Goal: Task Accomplishment & Management: Complete application form

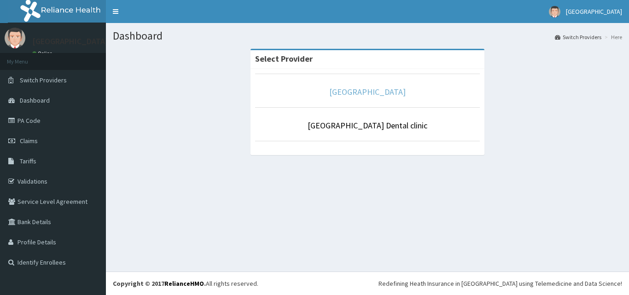
click at [356, 93] on link "[GEOGRAPHIC_DATA]" at bounding box center [367, 92] width 76 height 11
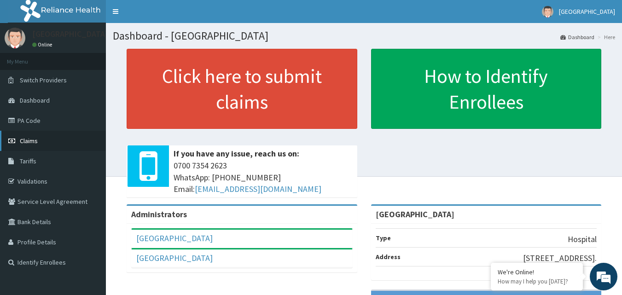
click at [31, 143] on span "Claims" at bounding box center [29, 141] width 18 height 8
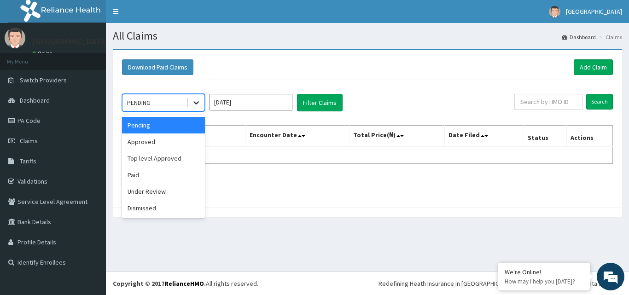
click at [195, 102] on icon at bounding box center [195, 102] width 9 height 9
click at [165, 138] on div "Approved" at bounding box center [163, 141] width 83 height 17
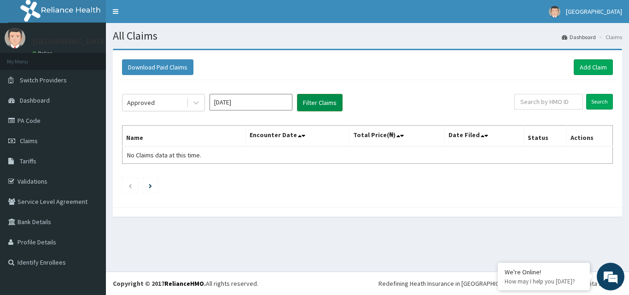
click at [312, 105] on button "Filter Claims" at bounding box center [320, 102] width 46 height 17
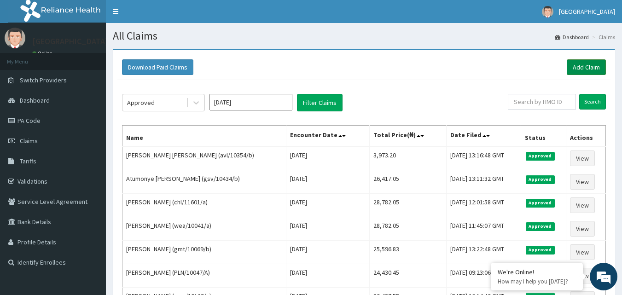
click at [587, 66] on link "Add Claim" at bounding box center [586, 67] width 39 height 16
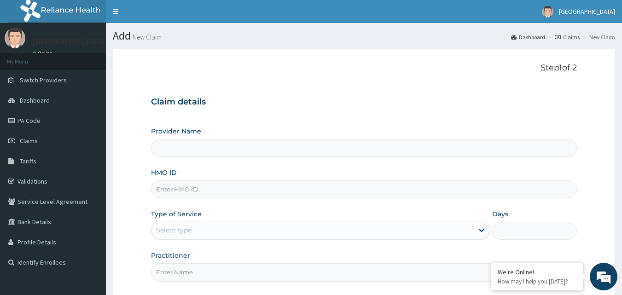
type input "[GEOGRAPHIC_DATA]"
click at [167, 192] on input "HMO ID" at bounding box center [364, 189] width 426 height 18
type input "CYU/10118/A"
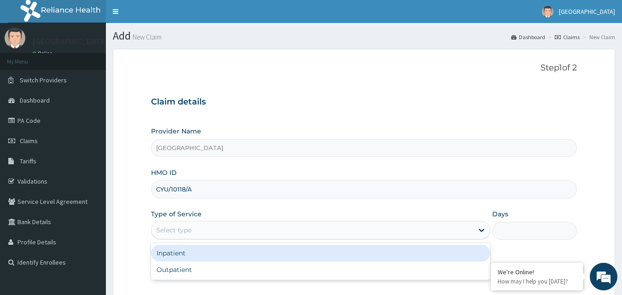
click at [203, 230] on div "Select type" at bounding box center [312, 230] width 322 height 15
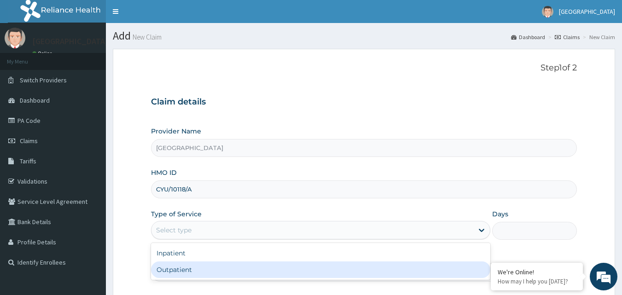
click at [182, 271] on div "Outpatient" at bounding box center [320, 269] width 339 height 17
type input "1"
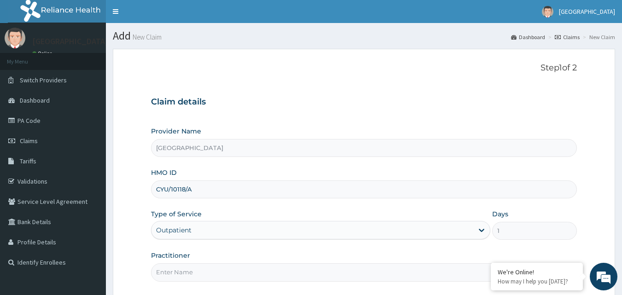
click at [243, 270] on input "Practitioner" at bounding box center [364, 272] width 426 height 18
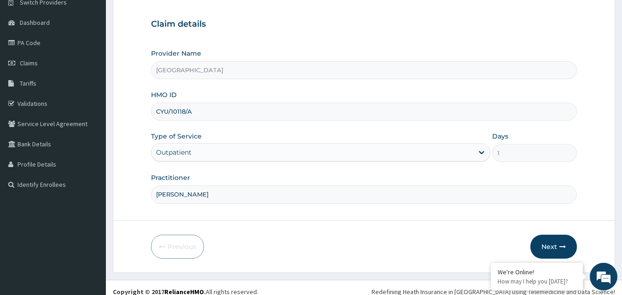
scroll to position [86, 0]
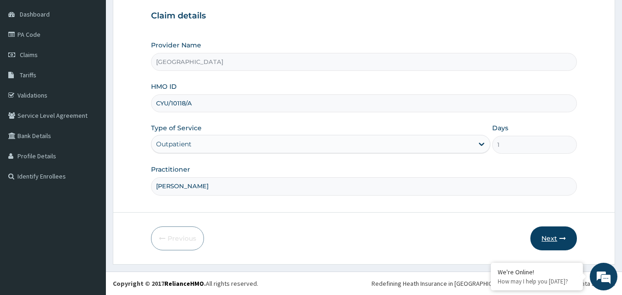
type input "DR HALLY"
click at [553, 239] on button "Next" at bounding box center [553, 238] width 46 height 24
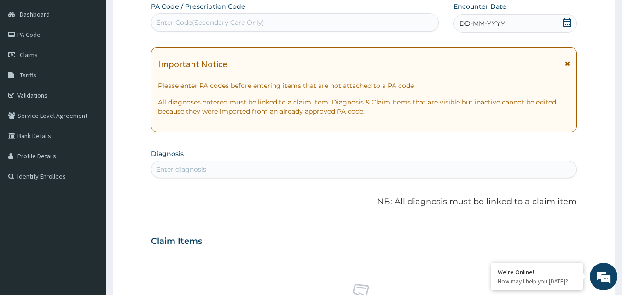
click at [566, 23] on icon at bounding box center [566, 22] width 9 height 9
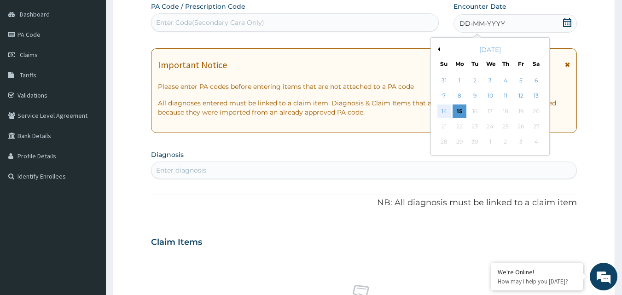
click at [444, 115] on div "14" at bounding box center [444, 111] width 14 height 14
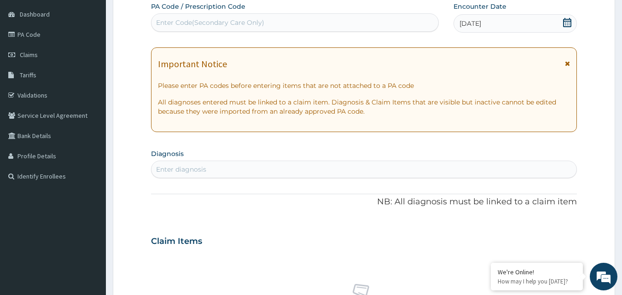
click at [295, 168] on div "Enter diagnosis" at bounding box center [363, 169] width 425 height 15
type input "MALARIA"
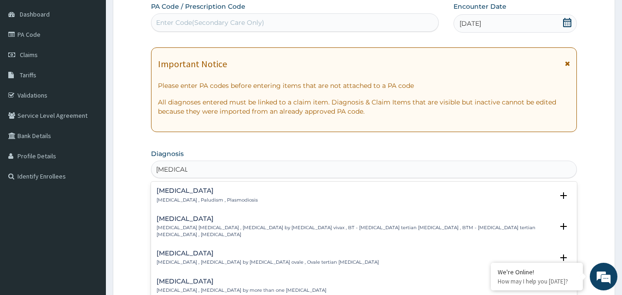
click at [193, 203] on p "Malaria , Paludism , Plasmodiosis" at bounding box center [206, 200] width 101 height 6
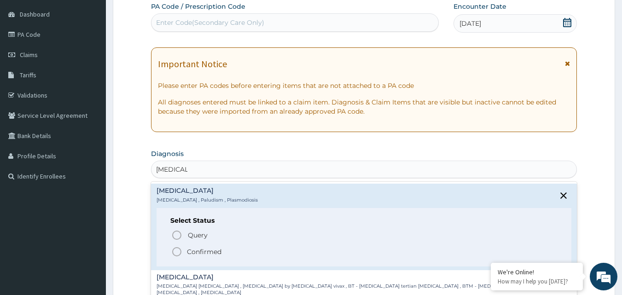
click at [174, 253] on icon "status option filled" at bounding box center [176, 251] width 11 height 11
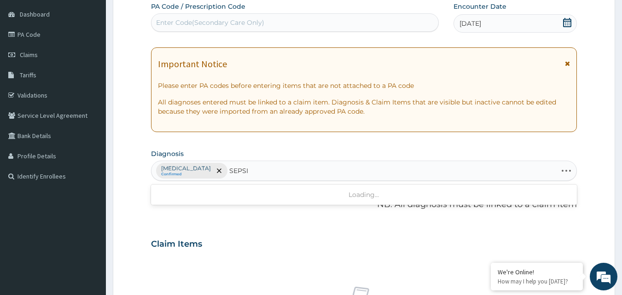
type input "SEPSIS"
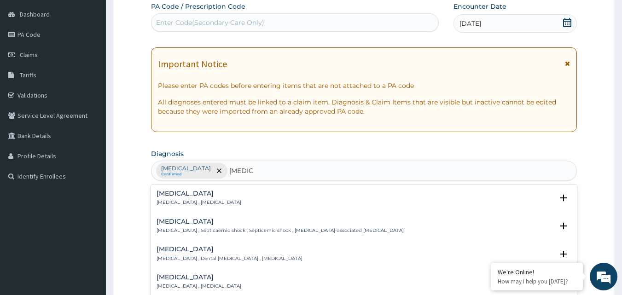
click at [174, 200] on p "Systemic infection , Sepsis" at bounding box center [198, 202] width 85 height 6
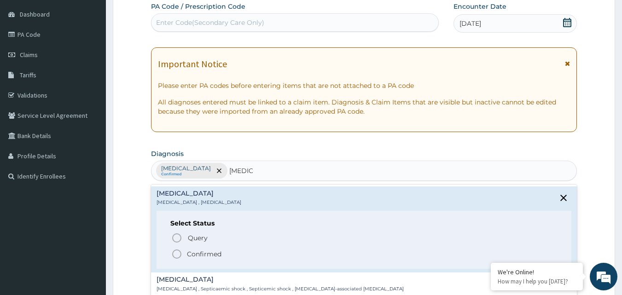
click at [176, 252] on icon "status option filled" at bounding box center [176, 254] width 11 height 11
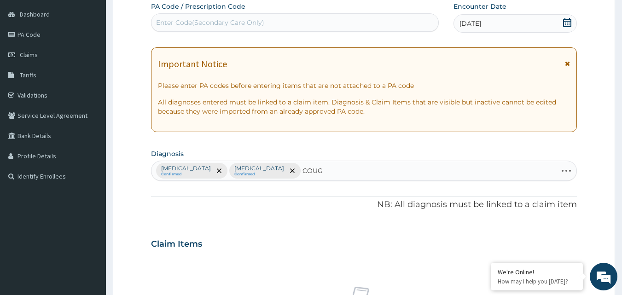
type input "COUGH"
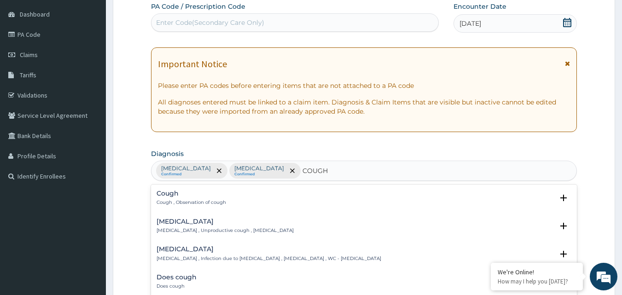
click at [179, 196] on h4 "Cough" at bounding box center [191, 193] width 70 height 7
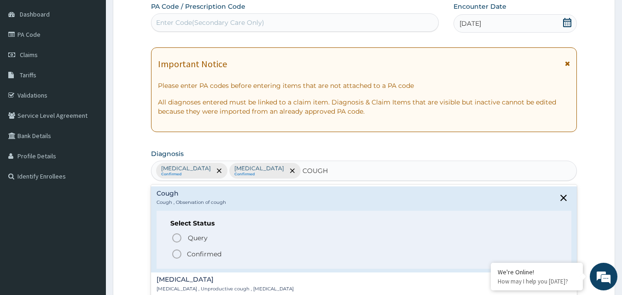
click at [177, 251] on icon "status option filled" at bounding box center [176, 254] width 11 height 11
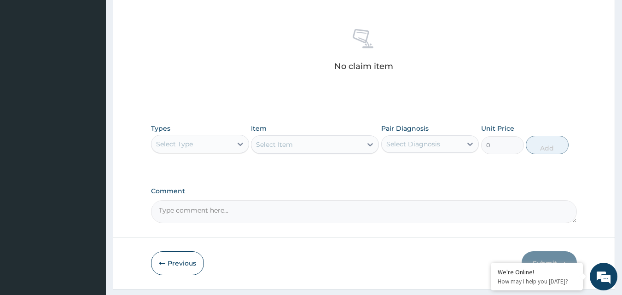
scroll to position [369, 0]
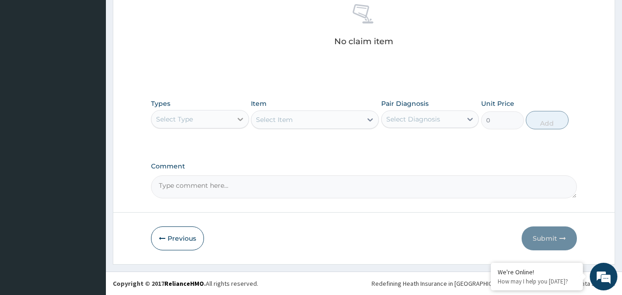
click at [240, 118] on icon at bounding box center [240, 119] width 9 height 9
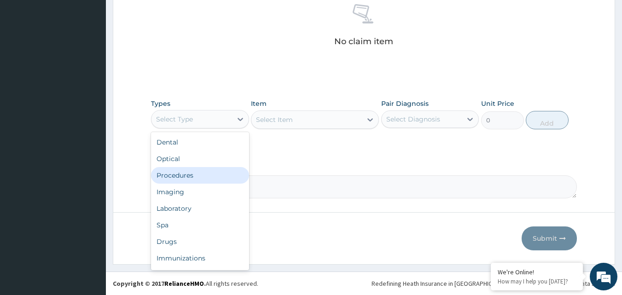
click at [185, 172] on div "Procedures" at bounding box center [200, 175] width 98 height 17
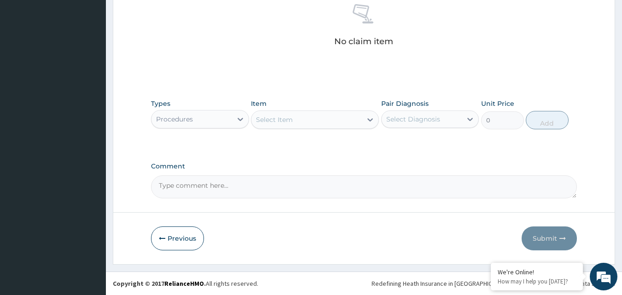
click at [264, 121] on div "Select Item" at bounding box center [274, 119] width 37 height 9
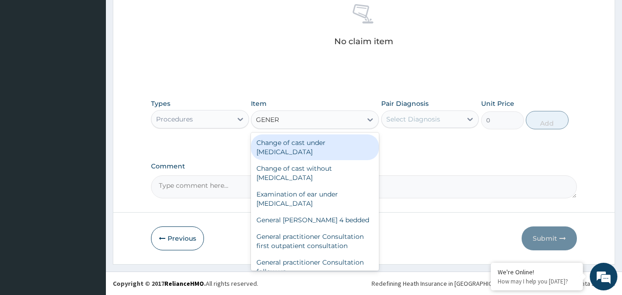
type input "GENERA"
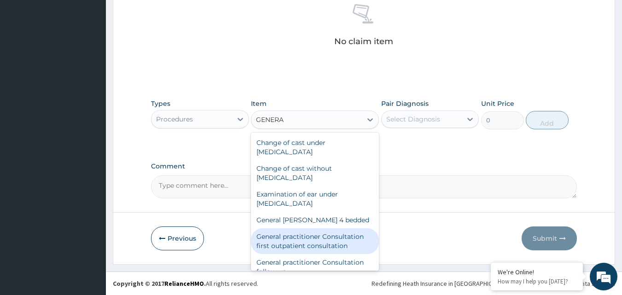
click at [307, 246] on div "General practitioner Consultation first outpatient consultation" at bounding box center [315, 241] width 128 height 26
type input "3547.5"
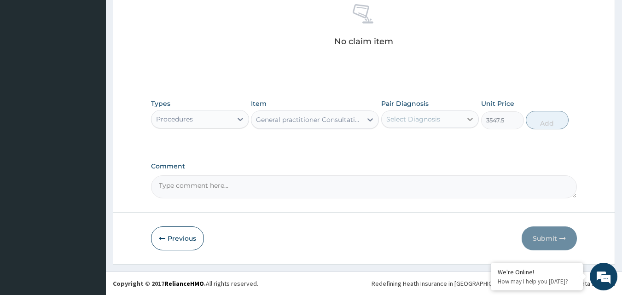
click at [469, 122] on icon at bounding box center [469, 119] width 9 height 9
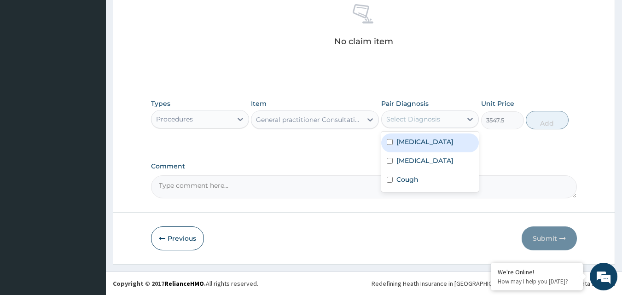
click at [400, 140] on label "Malaria" at bounding box center [424, 141] width 57 height 9
checkbox input "true"
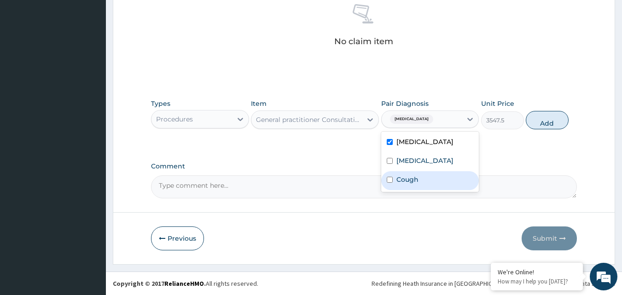
drag, startPoint x: 393, startPoint y: 157, endPoint x: 391, endPoint y: 182, distance: 24.9
click at [391, 182] on div "Malaria Sepsis Cough" at bounding box center [430, 162] width 98 height 60
click at [391, 182] on input "checkbox" at bounding box center [390, 180] width 6 height 6
checkbox input "true"
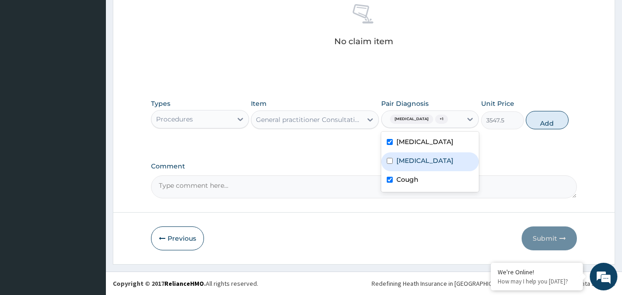
click at [393, 158] on div "Sepsis" at bounding box center [430, 161] width 98 height 19
checkbox input "true"
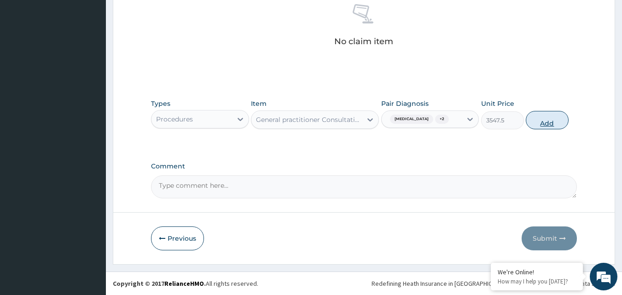
click at [550, 127] on button "Add" at bounding box center [547, 120] width 43 height 18
type input "0"
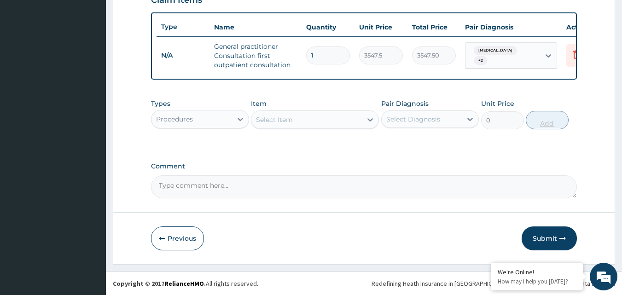
scroll to position [337, 0]
click at [240, 121] on icon at bounding box center [240, 119] width 6 height 3
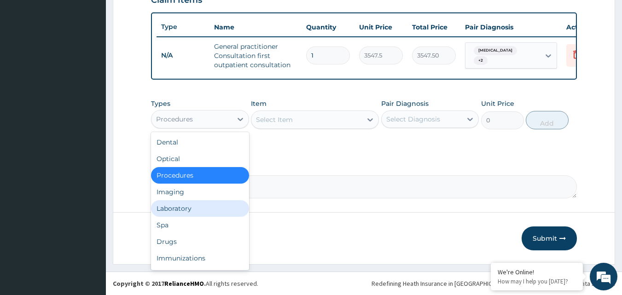
click at [192, 211] on div "Laboratory" at bounding box center [200, 208] width 98 height 17
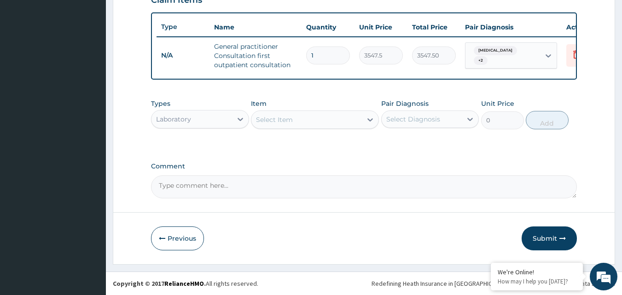
click at [265, 120] on div "Select Item" at bounding box center [274, 119] width 37 height 9
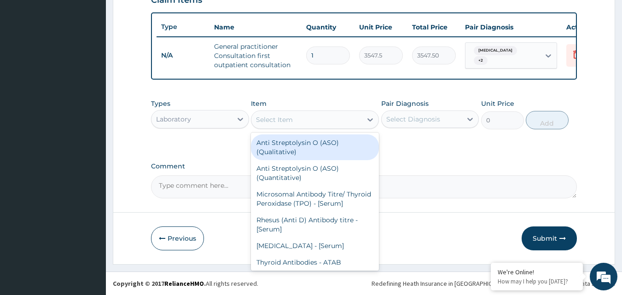
click at [265, 120] on div "Select Item" at bounding box center [274, 119] width 37 height 9
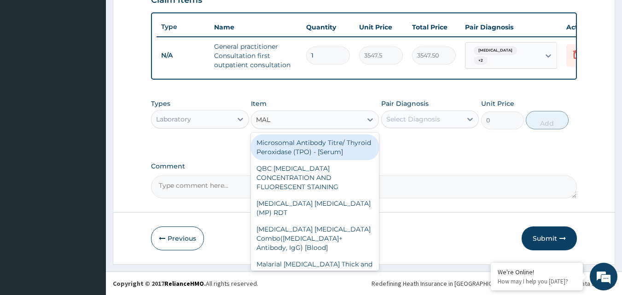
type input "MALA"
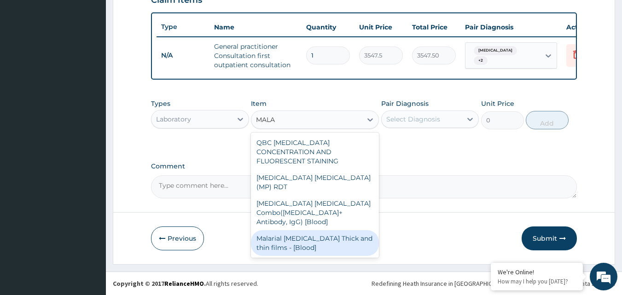
click at [304, 230] on div "Malarial Parasite Thick and thin films - [Blood]" at bounding box center [315, 243] width 128 height 26
type input "1612.5"
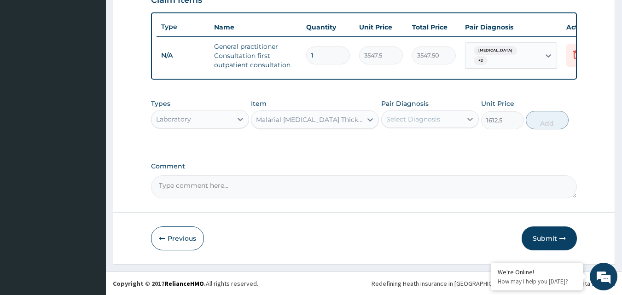
click at [469, 119] on icon at bounding box center [471, 119] width 6 height 3
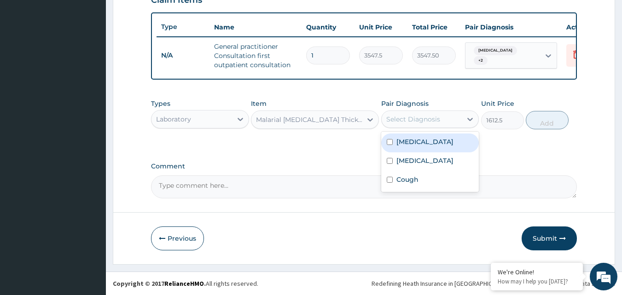
click at [434, 145] on div "Malaria" at bounding box center [430, 142] width 98 height 19
checkbox input "true"
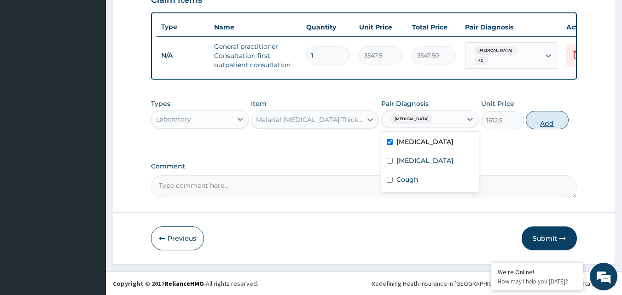
click at [547, 123] on button "Add" at bounding box center [547, 120] width 43 height 18
type input "0"
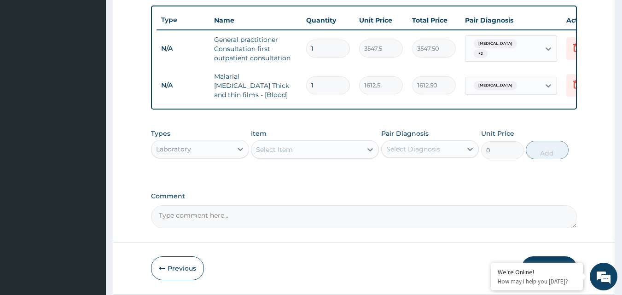
click at [275, 157] on div "Select Item" at bounding box center [306, 149] width 110 height 15
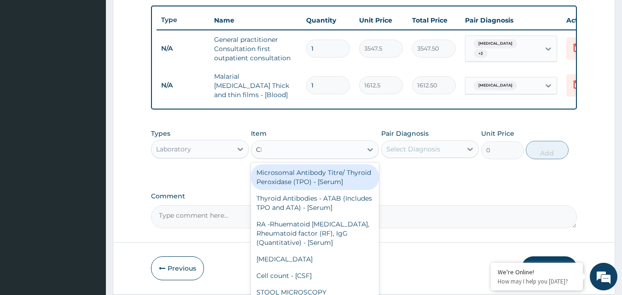
type input "CBC"
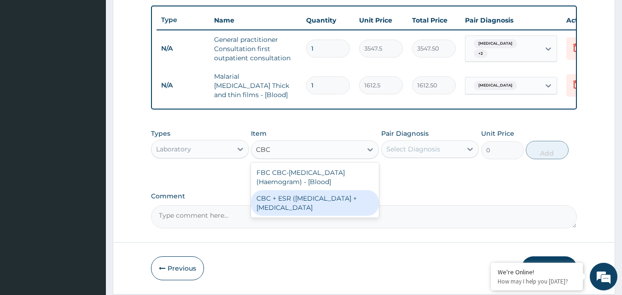
click at [305, 199] on div "CBC + ESR (Complete Blood Count + Erythrocyte Sedimentation Rate" at bounding box center [315, 203] width 128 height 26
type input "4837.5"
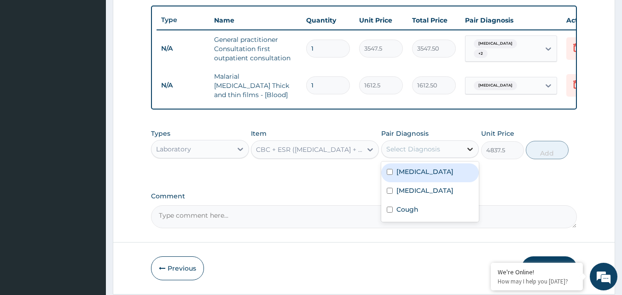
click at [472, 151] on icon at bounding box center [471, 149] width 6 height 3
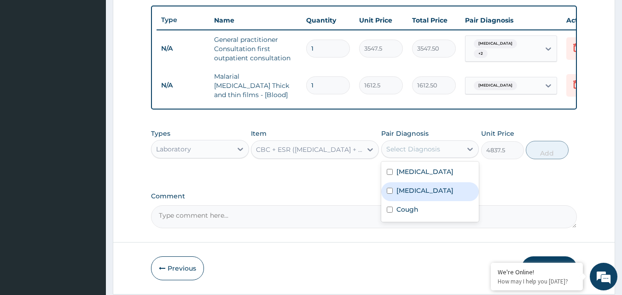
click at [426, 195] on div "Sepsis" at bounding box center [430, 191] width 98 height 19
checkbox input "true"
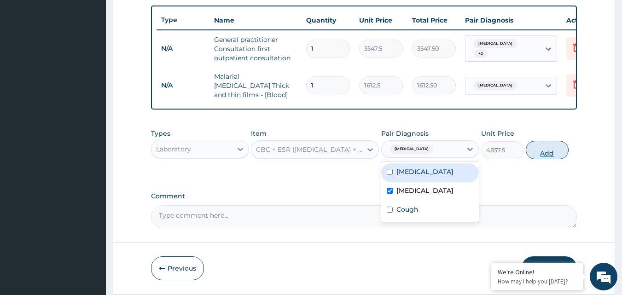
click at [555, 153] on button "Add" at bounding box center [547, 150] width 43 height 18
type input "0"
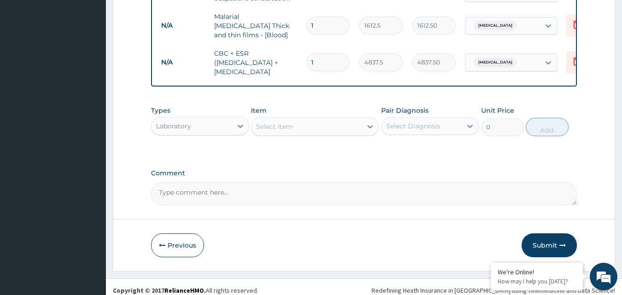
scroll to position [415, 0]
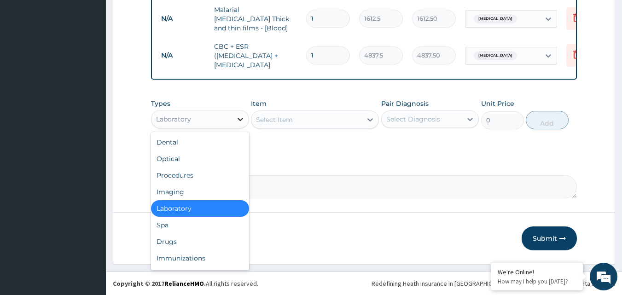
click at [238, 120] on icon at bounding box center [240, 119] width 9 height 9
click at [179, 239] on div "Drugs" at bounding box center [200, 241] width 98 height 17
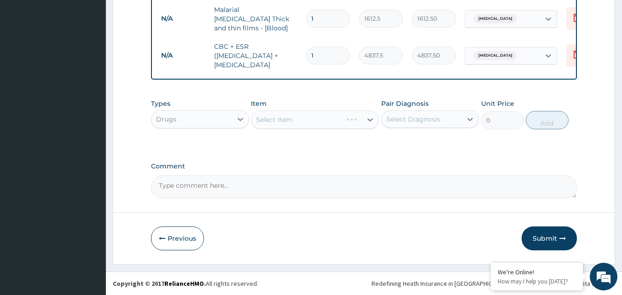
click at [272, 120] on div "Select Item" at bounding box center [315, 119] width 128 height 18
click at [264, 120] on div "Select Item" at bounding box center [274, 119] width 37 height 9
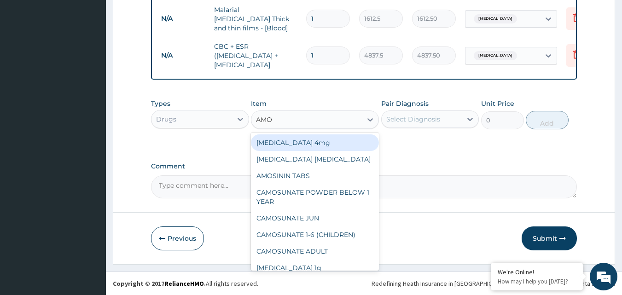
type input "AMOX"
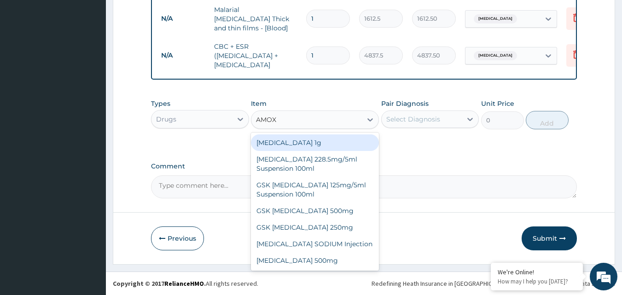
click at [304, 146] on div "Co-amoxiclav 1g" at bounding box center [315, 142] width 128 height 17
type input "709.5"
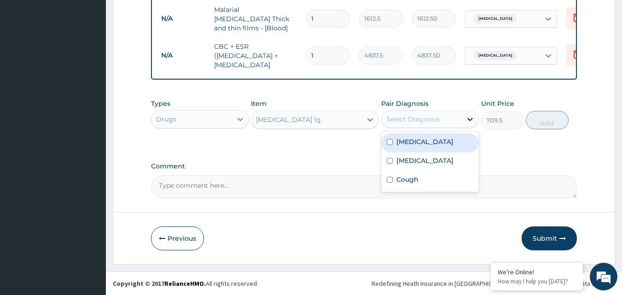
click at [469, 120] on icon at bounding box center [471, 119] width 6 height 3
click at [409, 164] on label "Sepsis" at bounding box center [424, 160] width 57 height 9
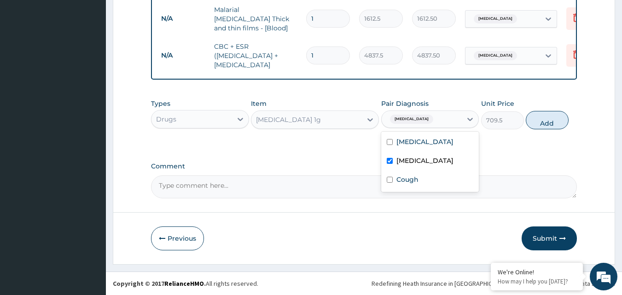
click at [400, 165] on div "Sepsis" at bounding box center [430, 161] width 98 height 19
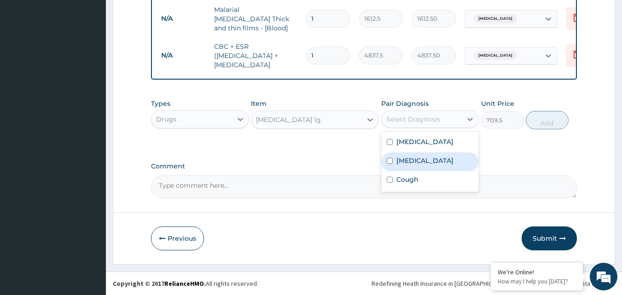
click at [400, 165] on div "Sepsis" at bounding box center [430, 161] width 98 height 19
checkbox input "true"
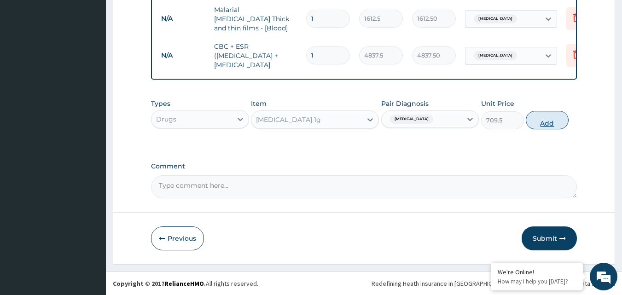
click at [546, 122] on button "Add" at bounding box center [547, 120] width 43 height 18
type input "0"
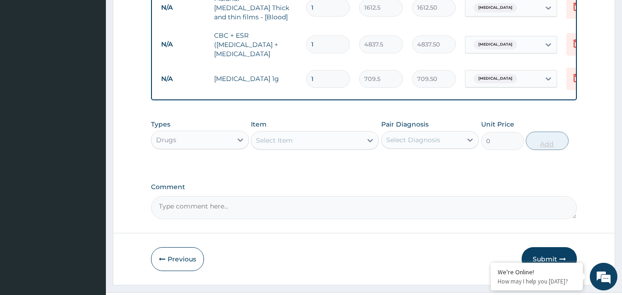
type input "14"
type input "9933.00"
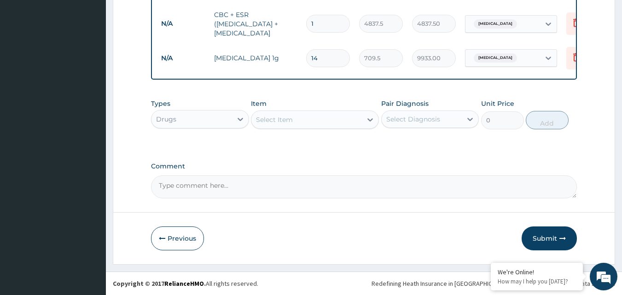
scroll to position [446, 0]
type input "14"
click at [270, 121] on div "Select Item" at bounding box center [274, 119] width 37 height 9
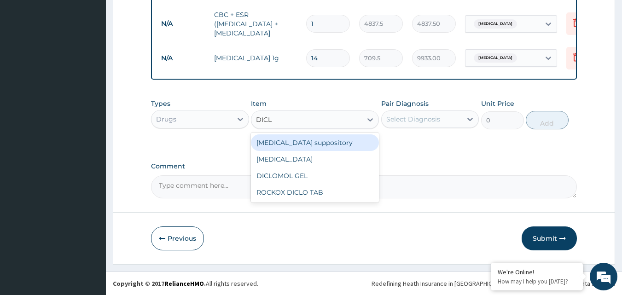
type input "DICLO"
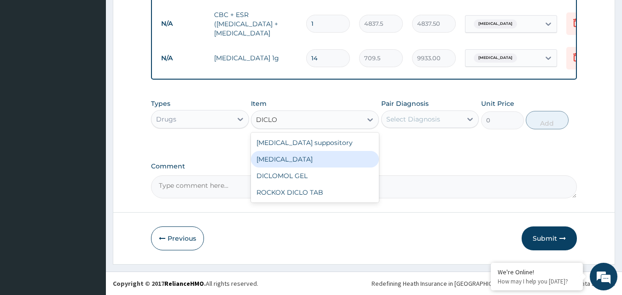
click at [279, 158] on div "Diclofenac" at bounding box center [315, 159] width 128 height 17
type input "591.25"
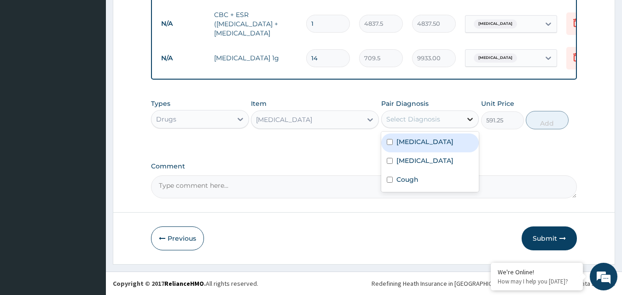
click at [467, 120] on icon at bounding box center [469, 119] width 9 height 9
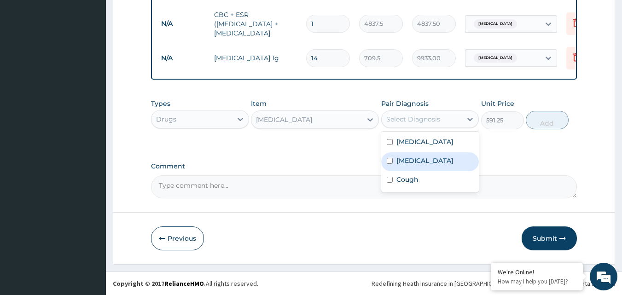
click at [397, 159] on label "Sepsis" at bounding box center [424, 160] width 57 height 9
checkbox input "true"
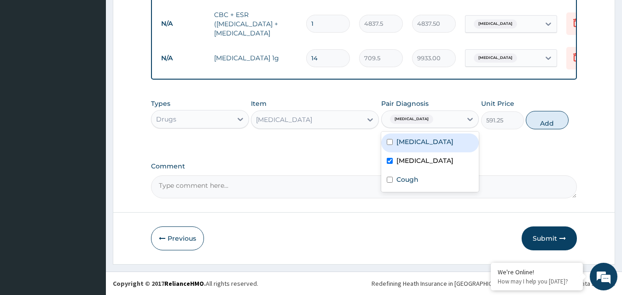
click at [393, 144] on div "Malaria" at bounding box center [430, 142] width 98 height 19
checkbox input "true"
click at [547, 121] on button "Add" at bounding box center [547, 120] width 43 height 18
type input "0"
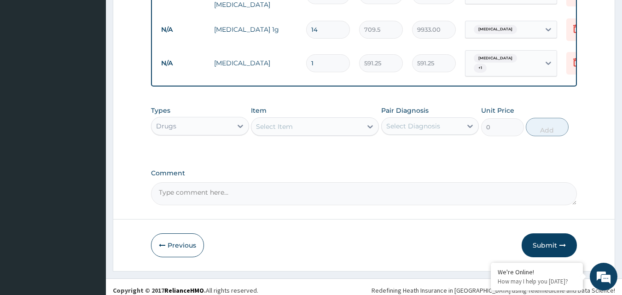
scroll to position [478, 0]
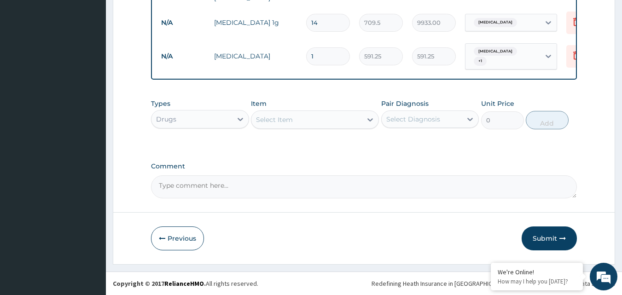
click at [282, 122] on div "Select Item" at bounding box center [274, 119] width 37 height 9
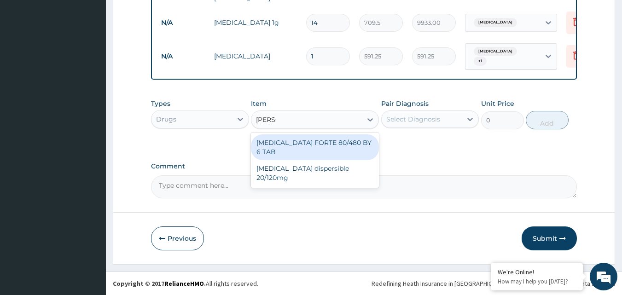
type input "COART"
click at [300, 145] on div "COARTEM FORTE 80/480 BY 6 TAB" at bounding box center [315, 147] width 128 height 26
type input "449.35"
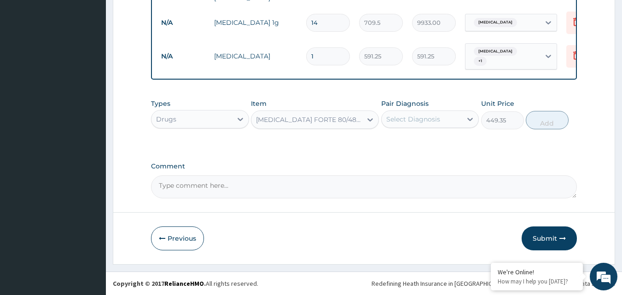
click at [298, 145] on div "Types Drugs Item COARTEM FORTE 80/480 BY 6 TAB Pair Diagnosis Select Diagnosis …" at bounding box center [364, 120] width 426 height 53
click at [469, 121] on icon at bounding box center [469, 119] width 9 height 9
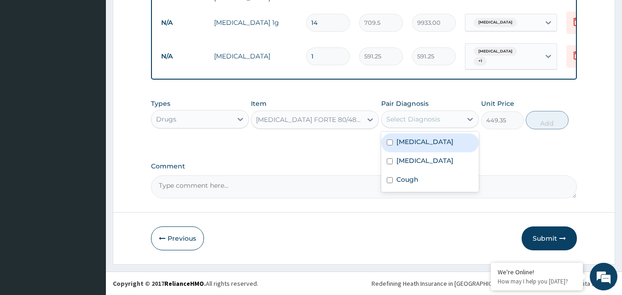
click at [414, 148] on div "Malaria" at bounding box center [430, 142] width 98 height 19
checkbox input "true"
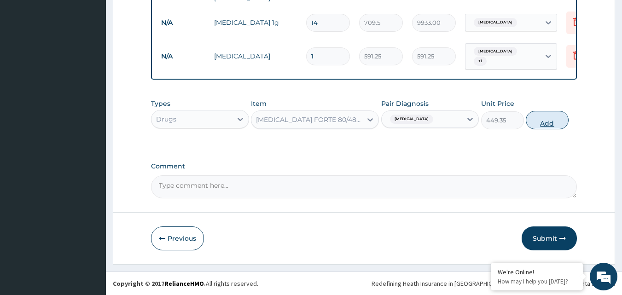
click at [548, 125] on button "Add" at bounding box center [547, 120] width 43 height 18
type input "0"
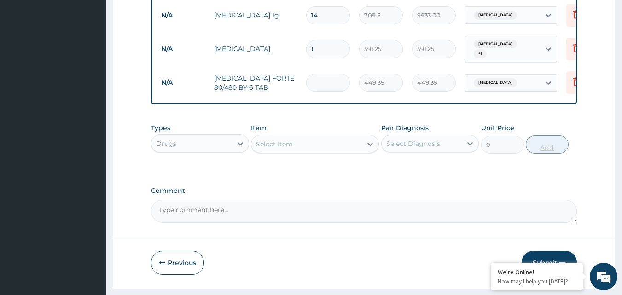
type input "0.00"
type input "6"
type input "2696.10"
type input "6"
click at [324, 150] on div "Select Item" at bounding box center [306, 144] width 110 height 15
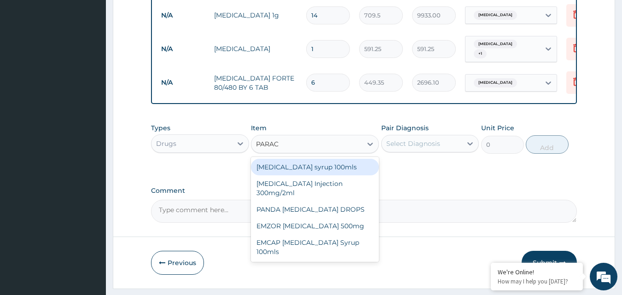
type input "PARACE"
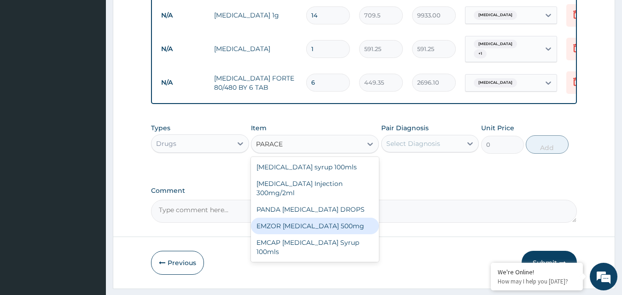
click at [346, 234] on div "EMZOR PARACETAMOL 500mg" at bounding box center [315, 226] width 128 height 17
type input "23.65"
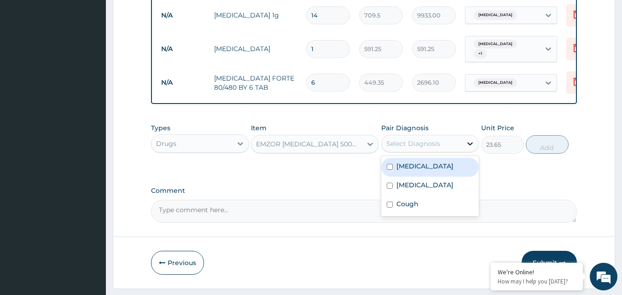
click at [471, 148] on icon at bounding box center [469, 143] width 9 height 9
click at [433, 175] on div "Malaria" at bounding box center [430, 167] width 98 height 19
checkbox input "true"
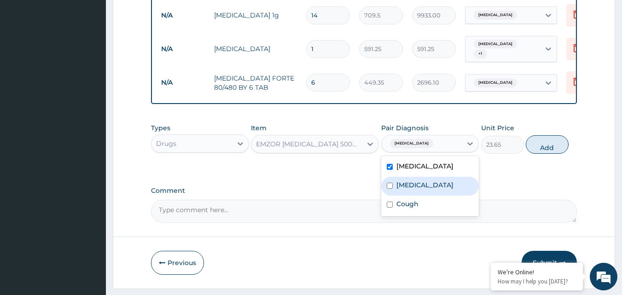
click at [421, 192] on div "Sepsis" at bounding box center [430, 186] width 98 height 19
checkbox input "true"
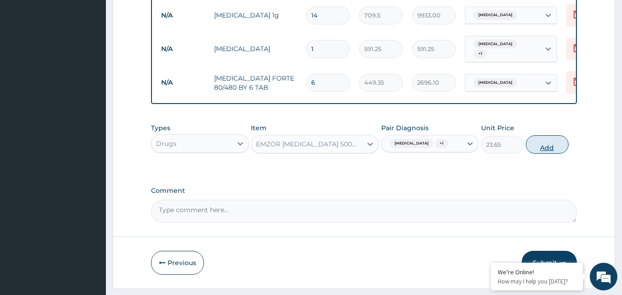
click at [546, 154] on button "Add" at bounding box center [547, 144] width 43 height 18
type input "0"
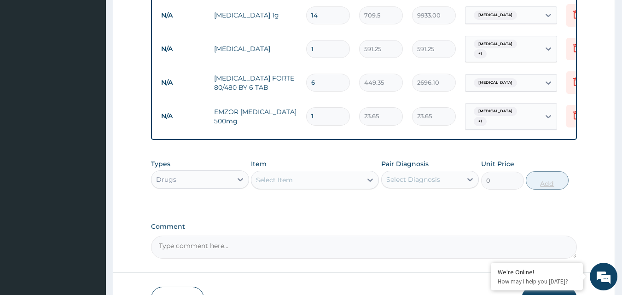
type input "16"
type input "378.40"
click at [278, 183] on div "Select Item" at bounding box center [274, 179] width 37 height 9
click at [330, 116] on input "16" at bounding box center [328, 116] width 44 height 18
type input "1"
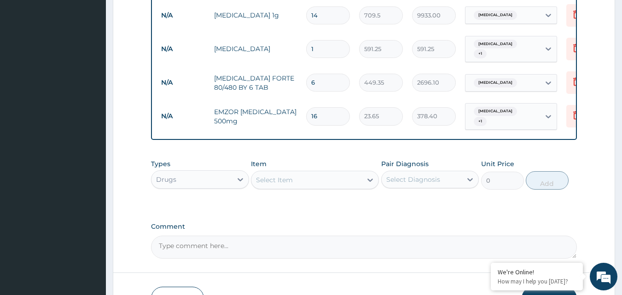
type input "23.65"
type input "18"
type input "425.70"
type input "18"
click at [275, 185] on div "Select Item" at bounding box center [274, 179] width 37 height 9
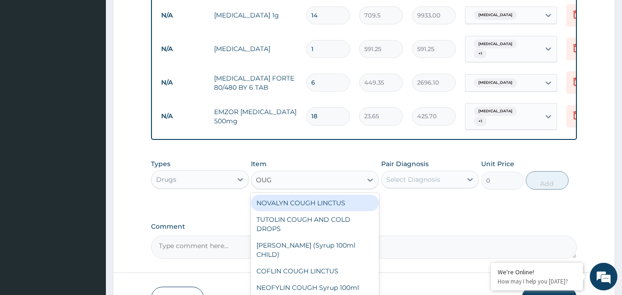
type input "OUGH"
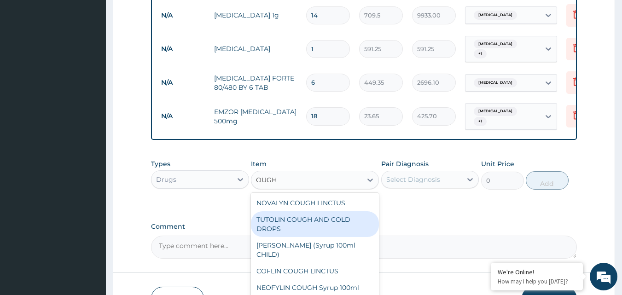
click at [285, 220] on div "TUTOLIN COUGH AND COLD DROPS" at bounding box center [315, 224] width 128 height 26
type input "1478.125"
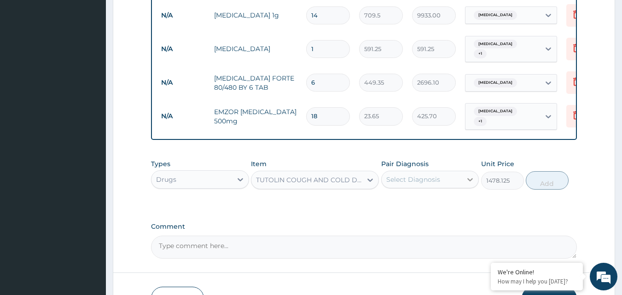
click at [470, 180] on icon at bounding box center [469, 179] width 9 height 9
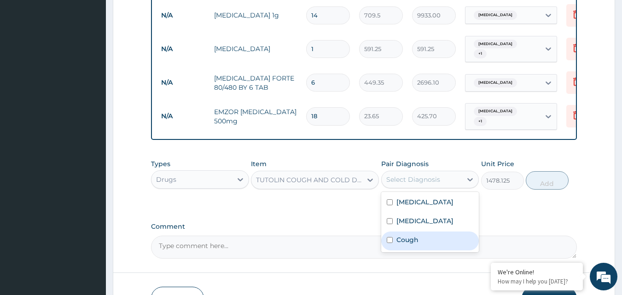
click at [419, 247] on div "Cough" at bounding box center [430, 241] width 98 height 19
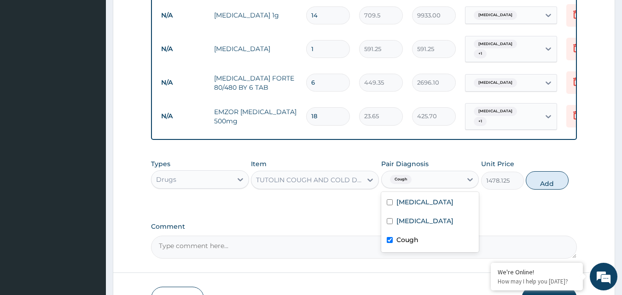
click at [418, 241] on div "Cough" at bounding box center [430, 241] width 98 height 19
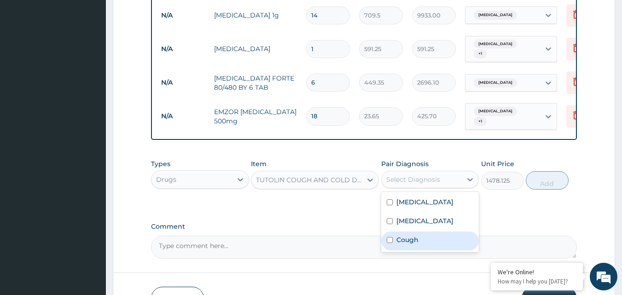
click at [418, 241] on div "Cough" at bounding box center [430, 241] width 98 height 19
checkbox input "true"
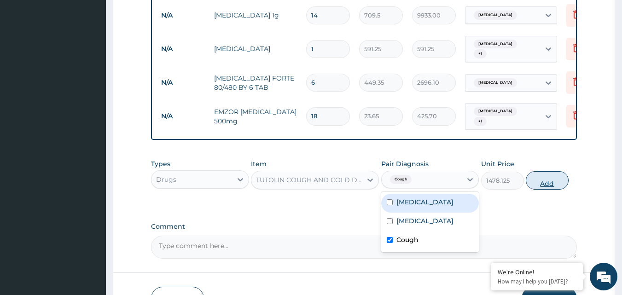
click at [550, 185] on button "Add" at bounding box center [547, 180] width 43 height 18
type input "0"
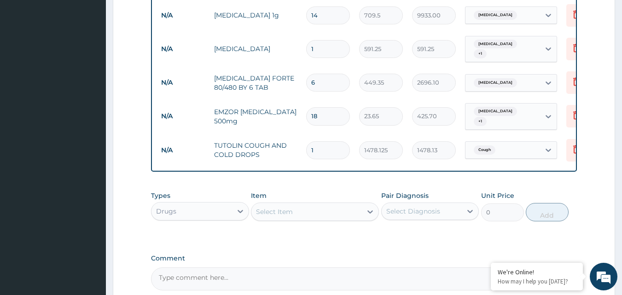
scroll to position [573, 0]
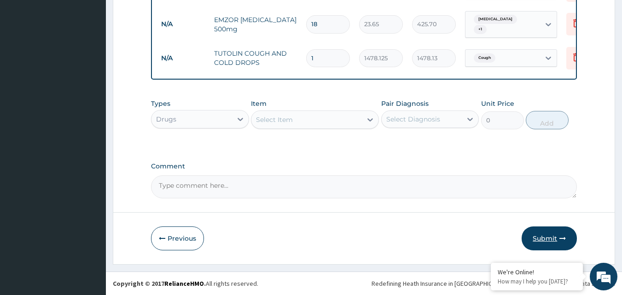
click at [541, 238] on button "Submit" at bounding box center [548, 238] width 55 height 24
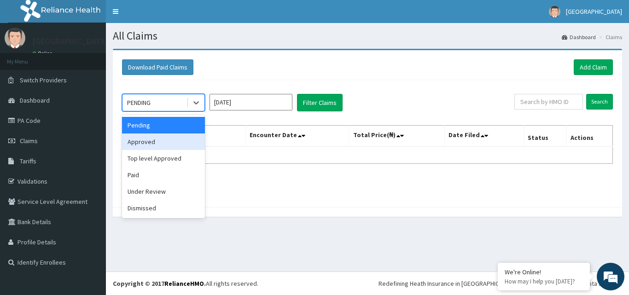
click at [172, 139] on div "Approved" at bounding box center [163, 141] width 83 height 17
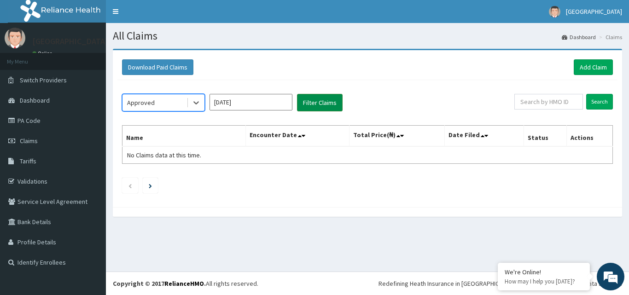
click at [311, 105] on button "Filter Claims" at bounding box center [320, 102] width 46 height 17
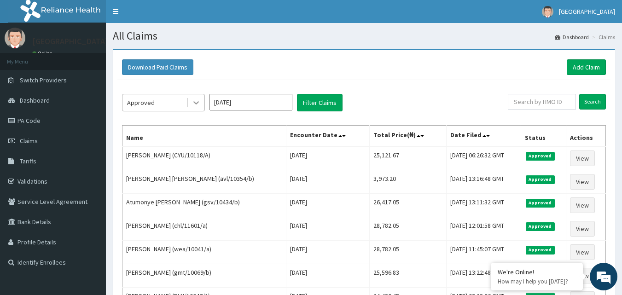
click at [200, 104] on icon at bounding box center [195, 102] width 9 height 9
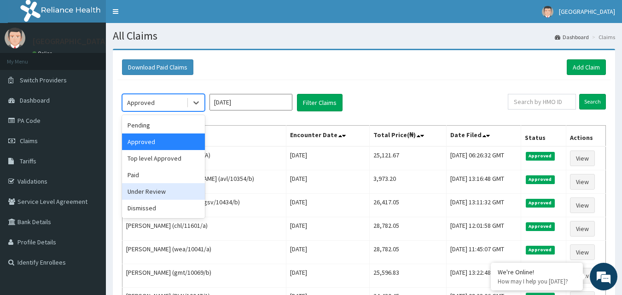
click at [153, 196] on div "Under Review" at bounding box center [163, 191] width 83 height 17
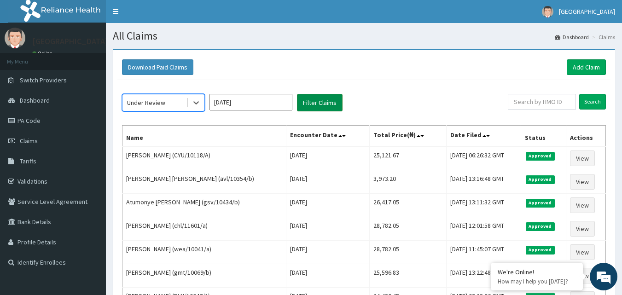
click at [326, 100] on button "Filter Claims" at bounding box center [320, 102] width 46 height 17
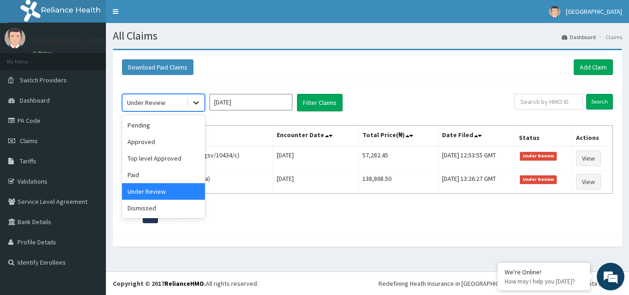
click at [196, 104] on icon at bounding box center [196, 103] width 6 height 3
click at [154, 142] on div "Approved" at bounding box center [163, 141] width 83 height 17
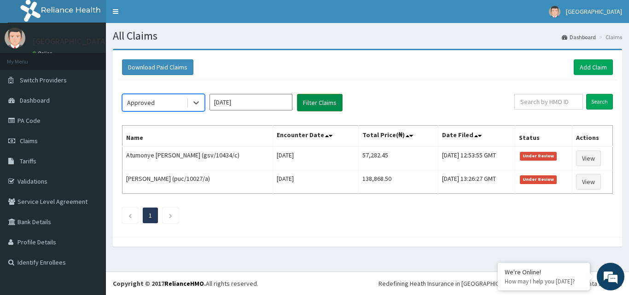
click at [313, 100] on button "Filter Claims" at bounding box center [320, 102] width 46 height 17
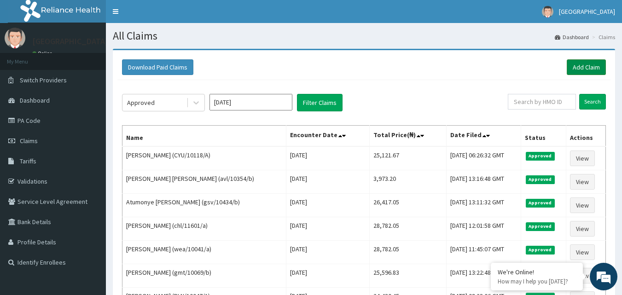
click at [591, 68] on link "Add Claim" at bounding box center [586, 67] width 39 height 16
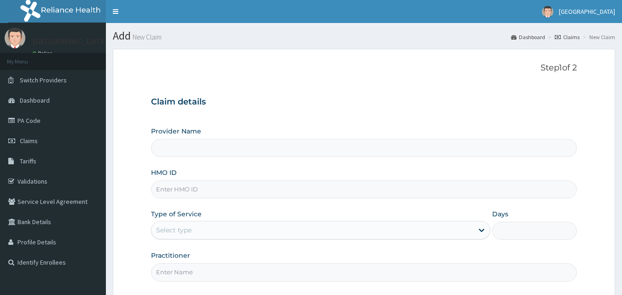
type input "[GEOGRAPHIC_DATA]"
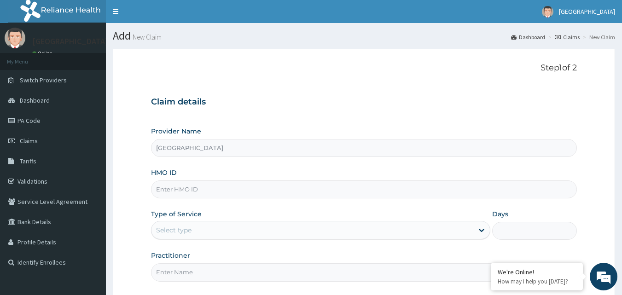
click at [163, 191] on input "HMO ID" at bounding box center [364, 189] width 426 height 18
type input "FOA/1OO61/A"
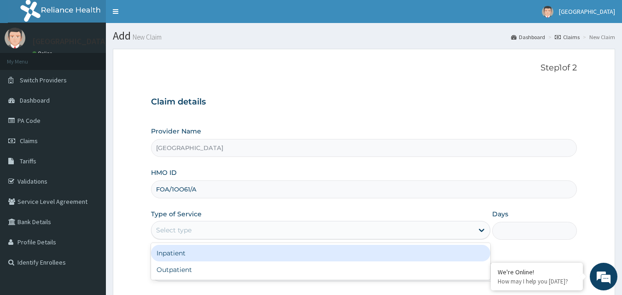
click at [200, 228] on div "Select type" at bounding box center [312, 230] width 322 height 15
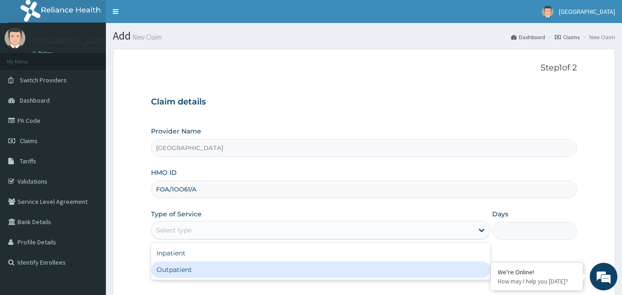
click at [181, 266] on div "Outpatient" at bounding box center [320, 269] width 339 height 17
type input "1"
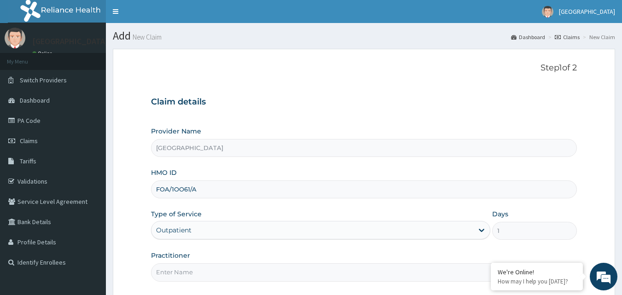
click at [174, 275] on input "Practitioner" at bounding box center [364, 272] width 426 height 18
type input "DR HALLY"
click at [201, 191] on input "FOA/1OO61/A" at bounding box center [364, 189] width 426 height 18
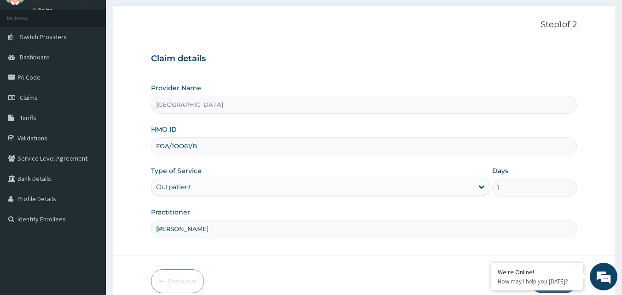
scroll to position [86, 0]
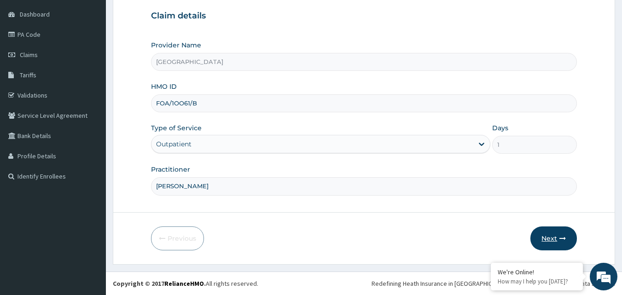
click at [551, 239] on button "Next" at bounding box center [553, 238] width 46 height 24
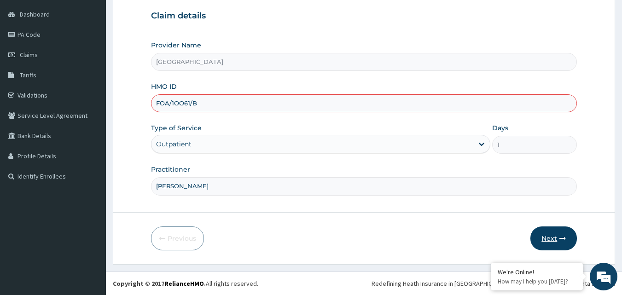
click at [551, 239] on button "Next" at bounding box center [553, 238] width 46 height 24
click at [547, 240] on button "Next" at bounding box center [553, 238] width 46 height 24
click at [163, 105] on input "FOA/1OO61/B" at bounding box center [364, 103] width 426 height 18
type input "FQA/1OO61/B"
click at [545, 242] on button "Next" at bounding box center [553, 238] width 46 height 24
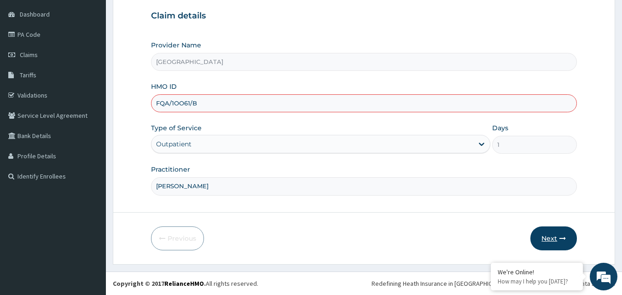
click at [549, 239] on button "Next" at bounding box center [553, 238] width 46 height 24
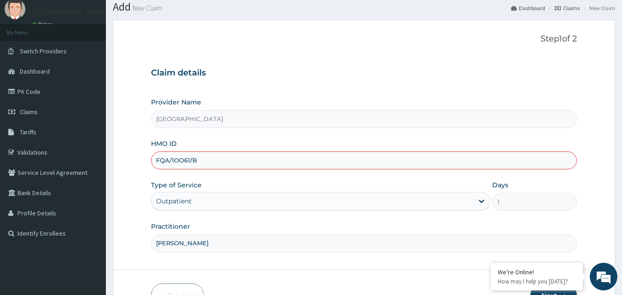
scroll to position [0, 0]
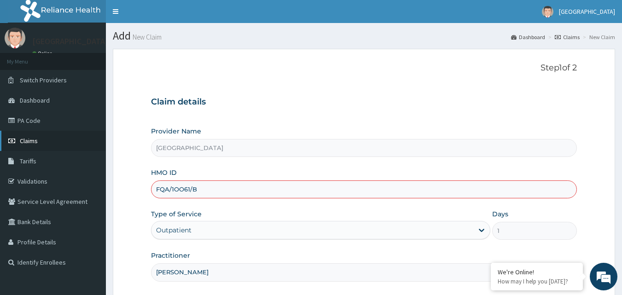
click at [27, 143] on span "Claims" at bounding box center [29, 141] width 18 height 8
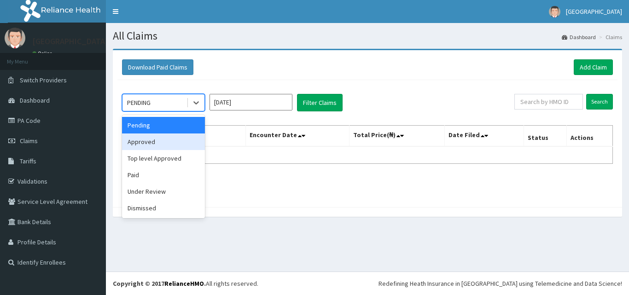
click at [156, 145] on div "Approved" at bounding box center [163, 141] width 83 height 17
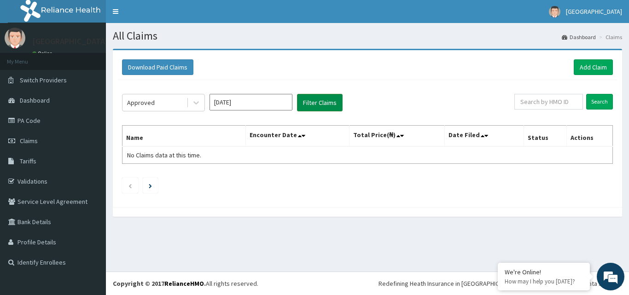
click at [323, 99] on button "Filter Claims" at bounding box center [320, 102] width 46 height 17
